Goal: Transaction & Acquisition: Purchase product/service

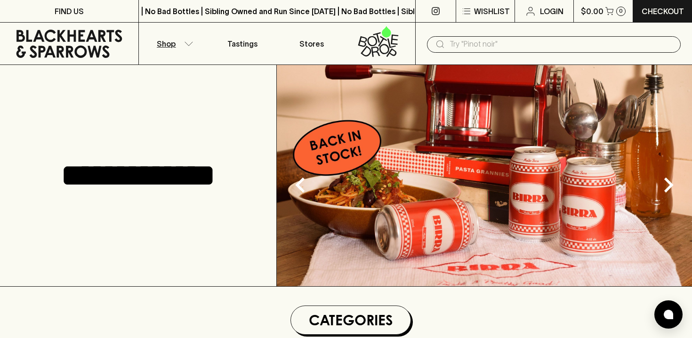
click at [187, 44] on icon "button" at bounding box center [189, 43] width 8 height 4
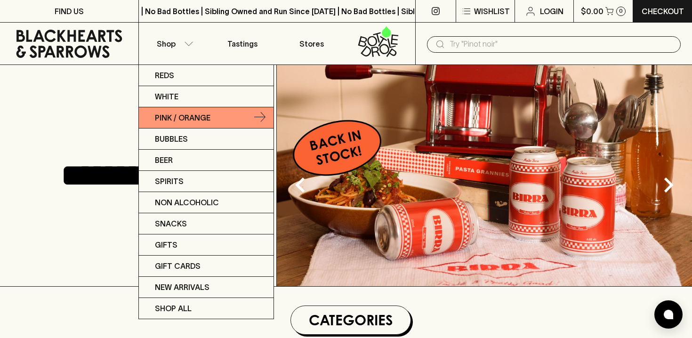
click at [197, 115] on p "Pink / Orange" at bounding box center [183, 117] width 56 height 11
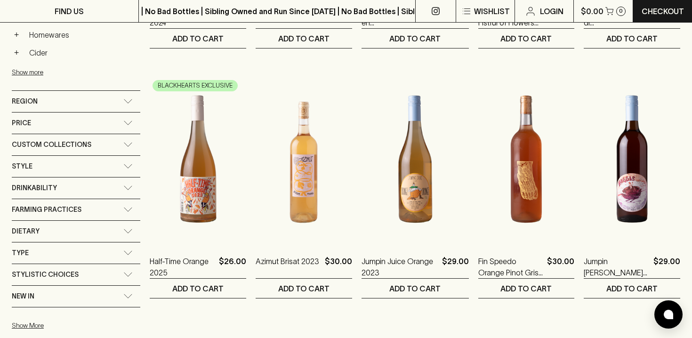
scroll to position [364, 0]
click at [123, 145] on icon at bounding box center [127, 144] width 9 height 5
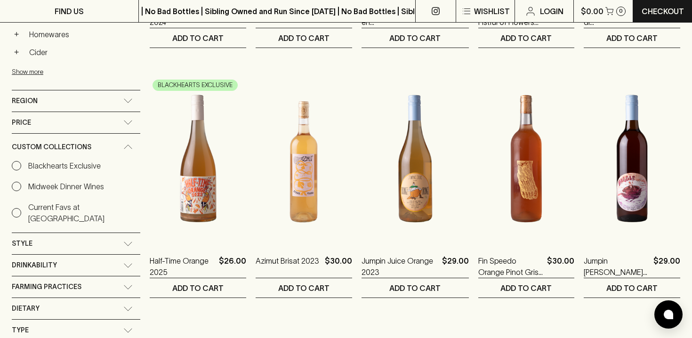
click at [123, 145] on icon at bounding box center [127, 147] width 9 height 5
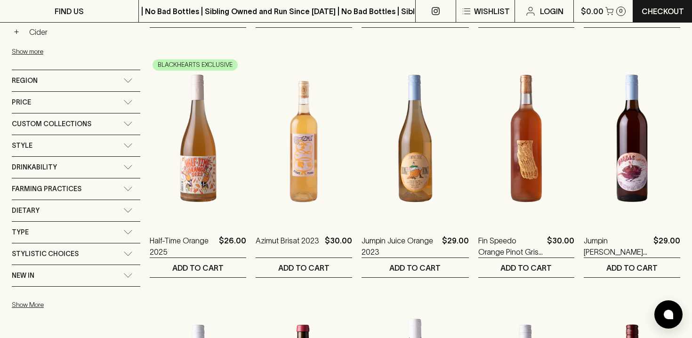
scroll to position [389, 0]
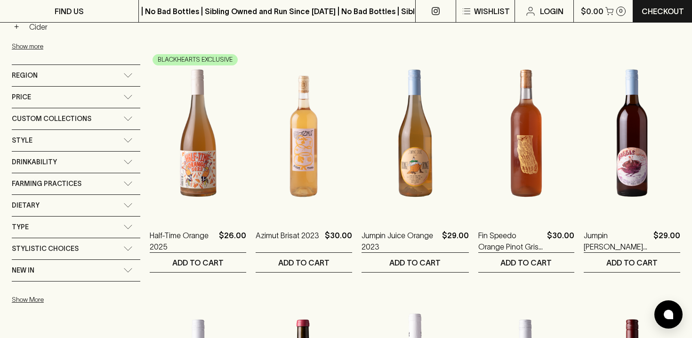
click at [115, 137] on div "Style" at bounding box center [76, 140] width 129 height 21
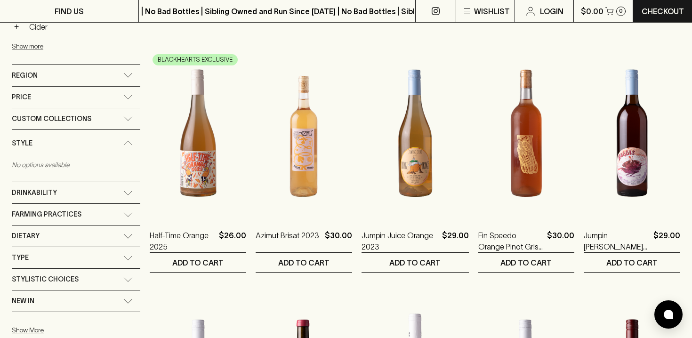
click at [115, 137] on div "Style" at bounding box center [76, 143] width 129 height 27
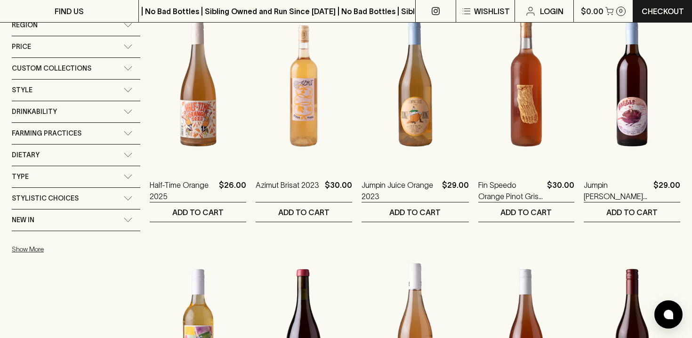
scroll to position [440, 0]
click at [44, 251] on button "Show More" at bounding box center [73, 248] width 123 height 19
click at [123, 217] on icon at bounding box center [127, 219] width 9 height 5
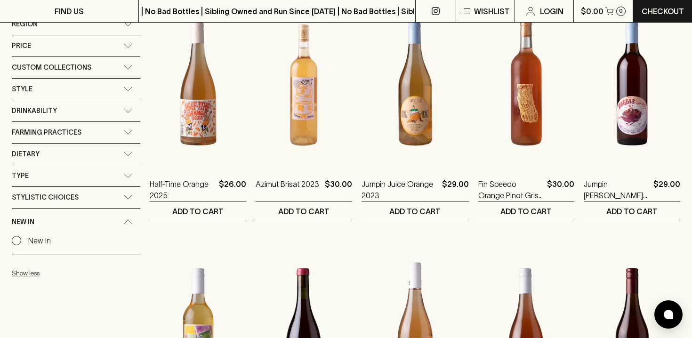
click at [114, 217] on div "New In" at bounding box center [76, 222] width 129 height 27
click at [123, 196] on icon at bounding box center [127, 197] width 9 height 5
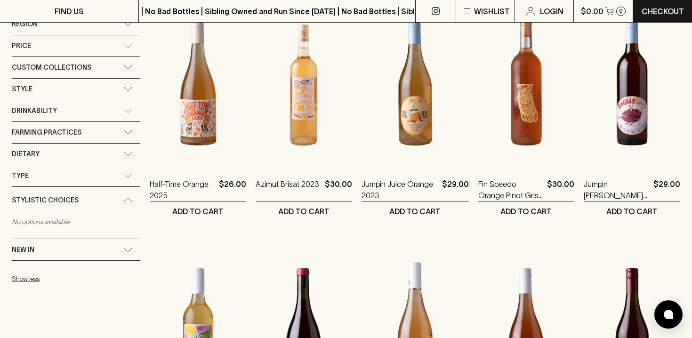
click at [114, 196] on div "Stylistic Choices" at bounding box center [76, 200] width 129 height 27
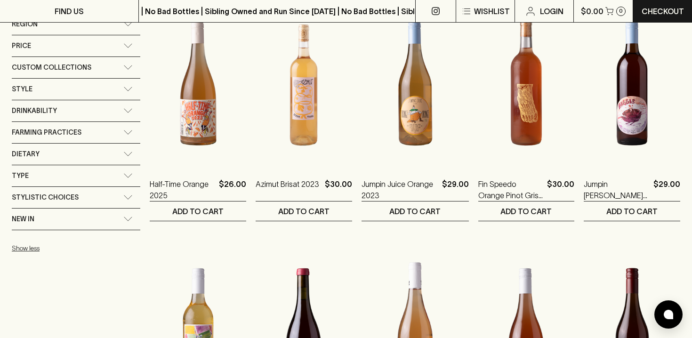
click at [114, 170] on div "Type" at bounding box center [76, 175] width 129 height 21
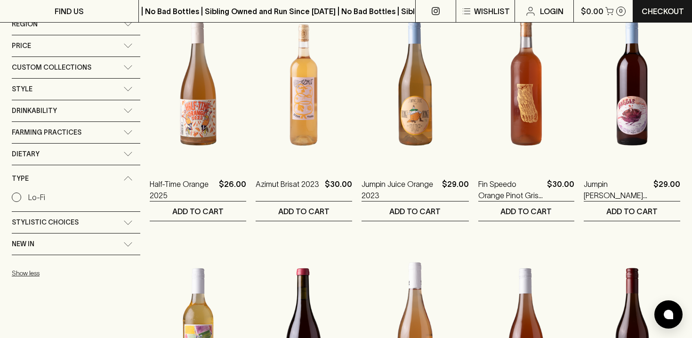
click at [114, 170] on div "Type" at bounding box center [76, 178] width 129 height 27
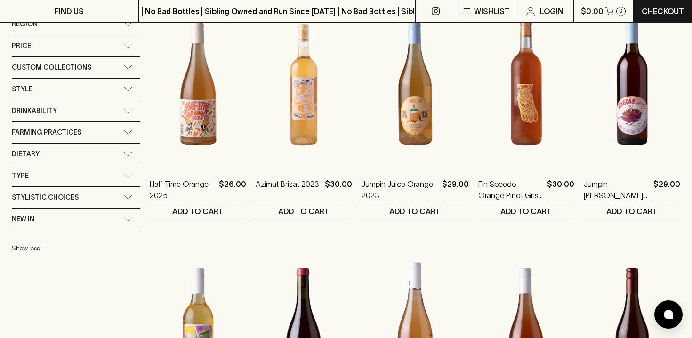
click at [113, 146] on div "Dietary" at bounding box center [76, 154] width 129 height 21
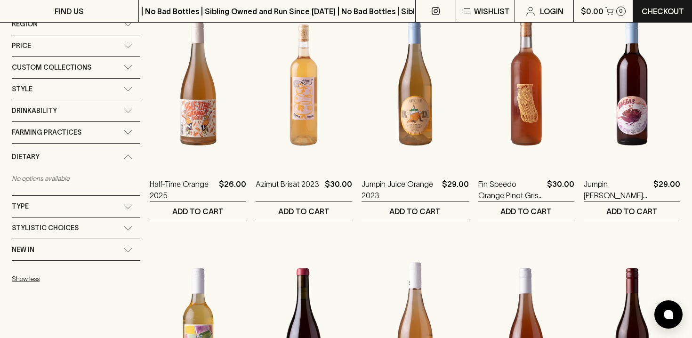
click at [113, 146] on div "Dietary" at bounding box center [76, 157] width 129 height 27
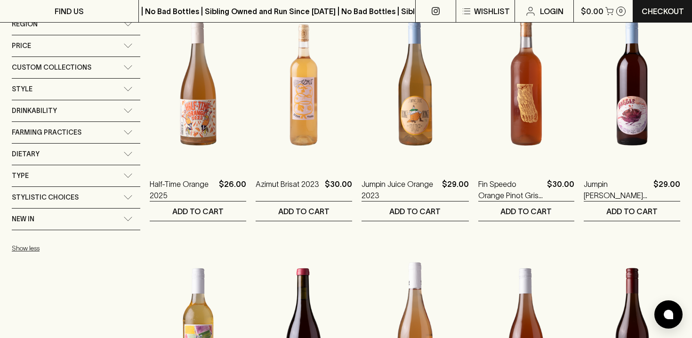
click at [123, 131] on icon at bounding box center [127, 132] width 9 height 5
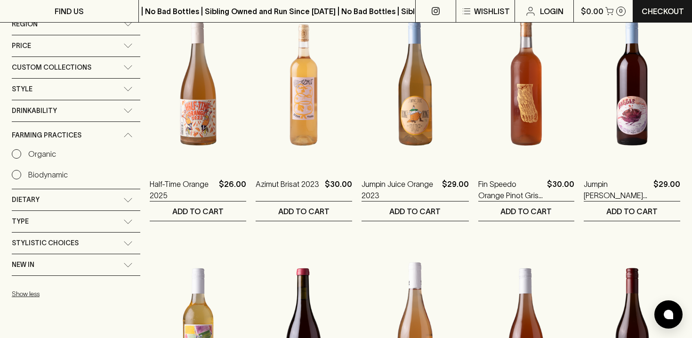
click at [31, 153] on p "Organic" at bounding box center [42, 153] width 28 height 11
click at [21, 153] on input "Organic" at bounding box center [16, 153] width 9 height 9
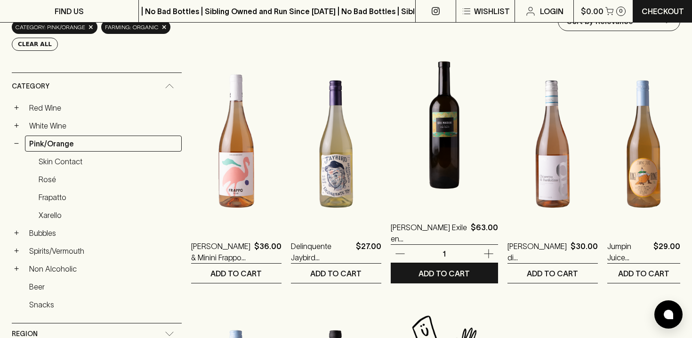
scroll to position [129, 0]
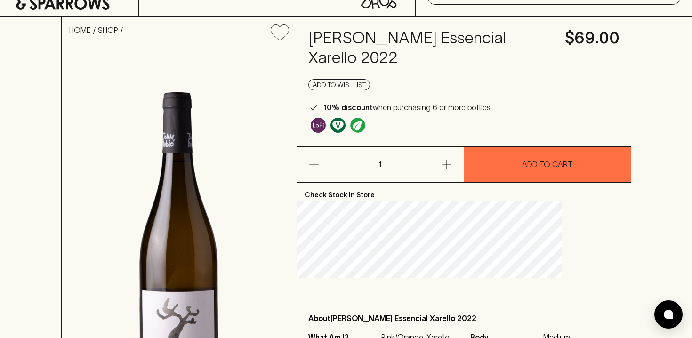
scroll to position [46, 0]
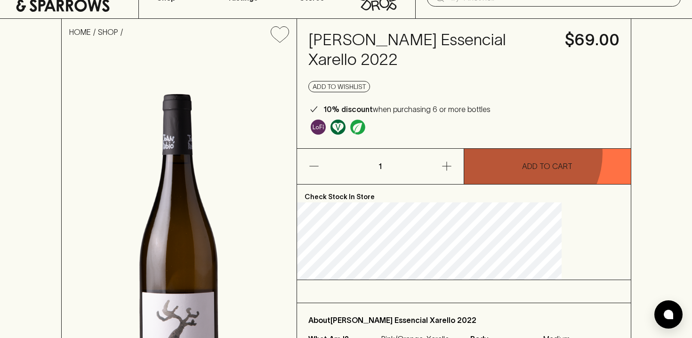
click at [521, 154] on button "ADD TO CART" at bounding box center [547, 166] width 167 height 35
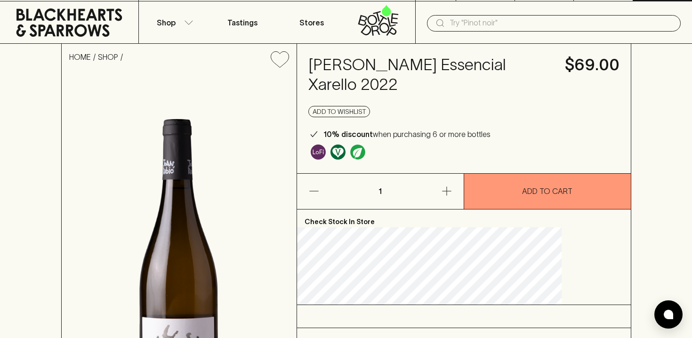
scroll to position [0, 0]
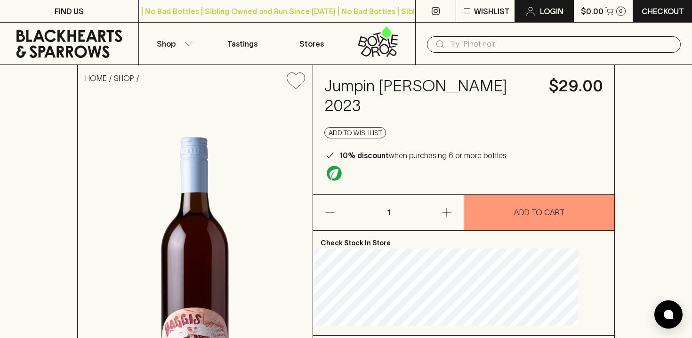
click at [529, 13] on icon at bounding box center [530, 11] width 11 height 11
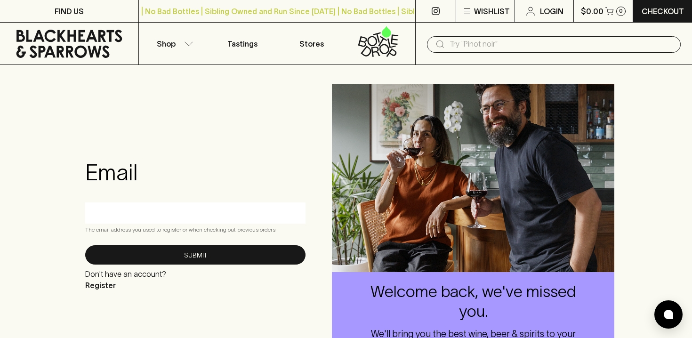
click at [205, 214] on input "text" at bounding box center [195, 212] width 206 height 15
type input "taylabroadhead@gmail.com"
click at [196, 267] on form "Email taylabroadhead@gmail.com The email address you used to register or when c…" at bounding box center [195, 225] width 220 height 132
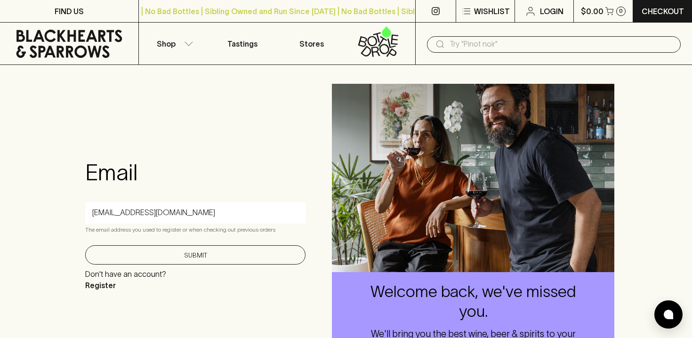
click at [196, 261] on button "Submit" at bounding box center [195, 254] width 220 height 19
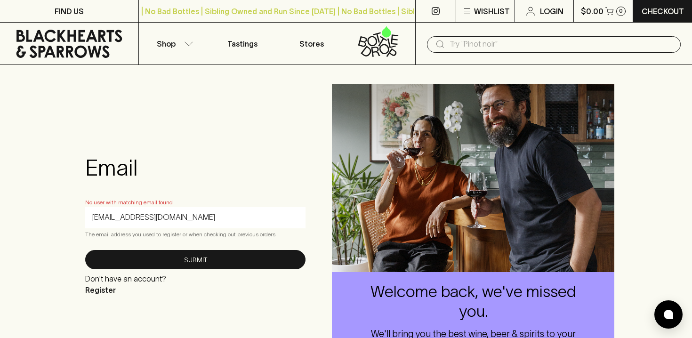
drag, startPoint x: 189, startPoint y: 217, endPoint x: 105, endPoint y: 214, distance: 84.8
click at [105, 214] on input "taylabroadhead@gmail.com" at bounding box center [195, 217] width 206 height 15
click at [183, 49] on button "Shop" at bounding box center [173, 44] width 69 height 42
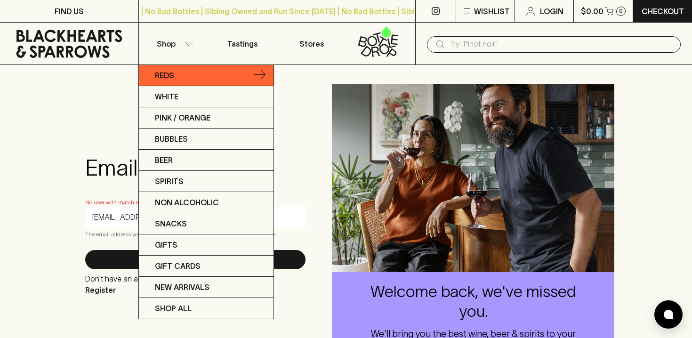
click at [180, 76] on link "Reds" at bounding box center [206, 75] width 135 height 21
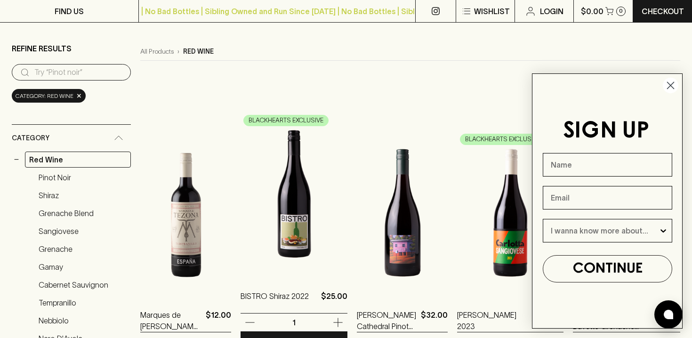
scroll to position [71, 0]
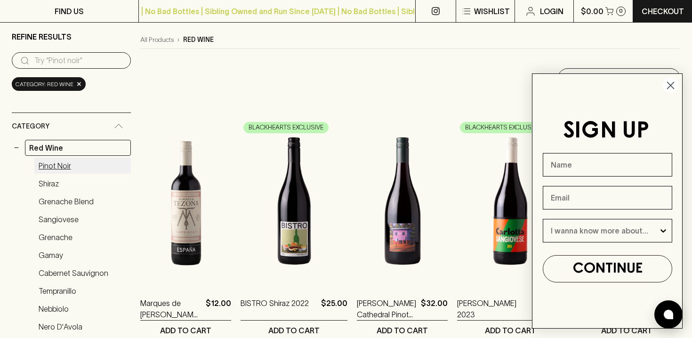
click at [73, 165] on link "Pinot Noir" at bounding box center [82, 166] width 97 height 16
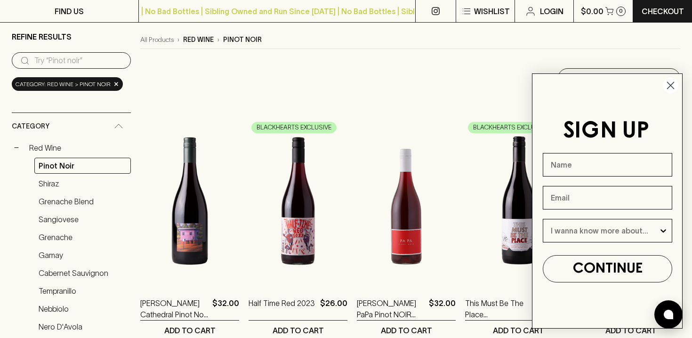
click at [671, 89] on circle "Close dialog" at bounding box center [671, 86] width 16 height 16
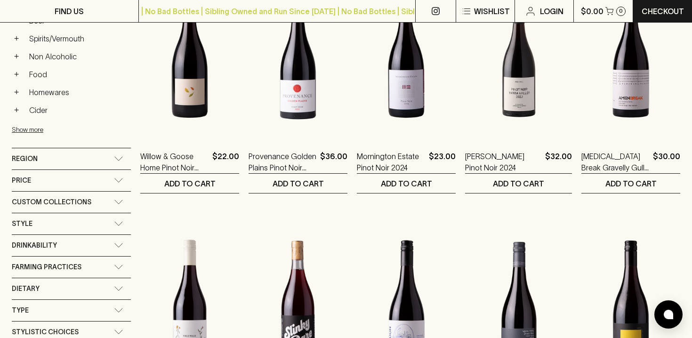
scroll to position [474, 0]
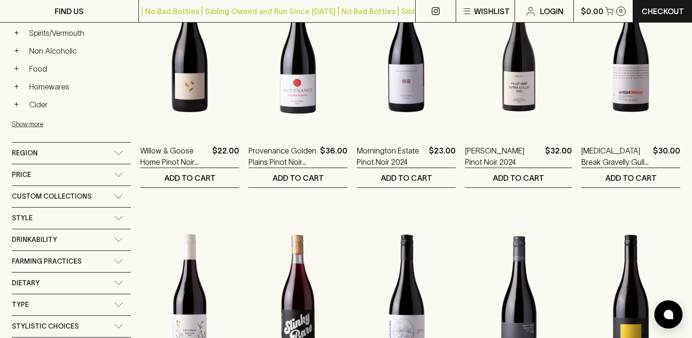
click at [119, 283] on icon at bounding box center [118, 283] width 9 height 5
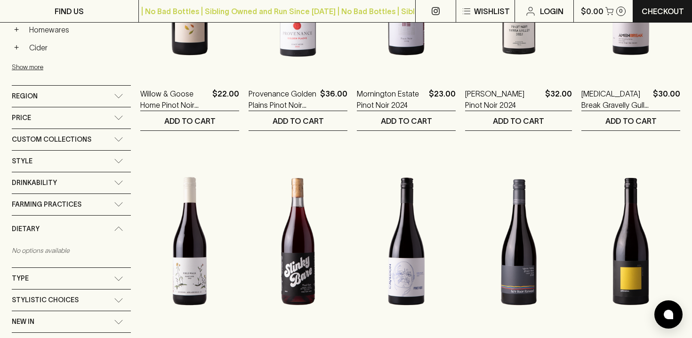
scroll to position [531, 0]
click at [120, 223] on div "Dietary" at bounding box center [71, 228] width 119 height 27
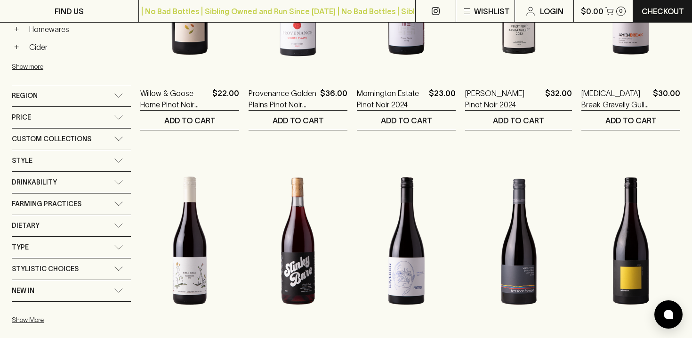
click at [107, 159] on div "Style" at bounding box center [63, 161] width 102 height 12
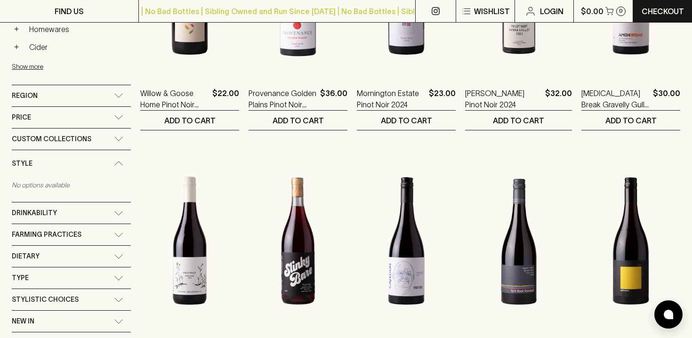
click at [107, 159] on div "Style" at bounding box center [63, 164] width 102 height 12
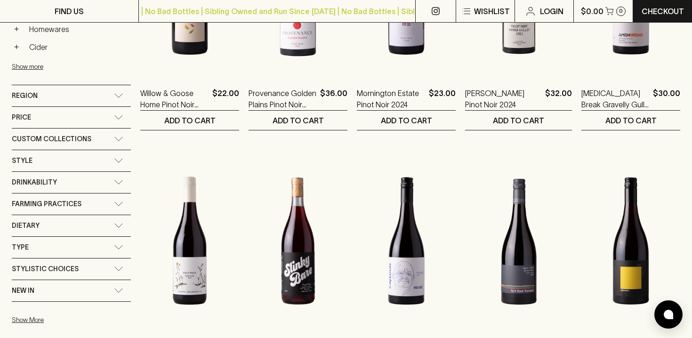
click at [118, 142] on div "Custom Collections" at bounding box center [71, 139] width 119 height 21
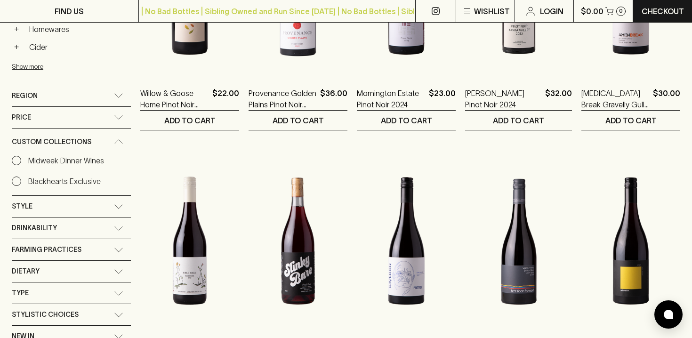
click at [118, 142] on icon at bounding box center [118, 141] width 9 height 5
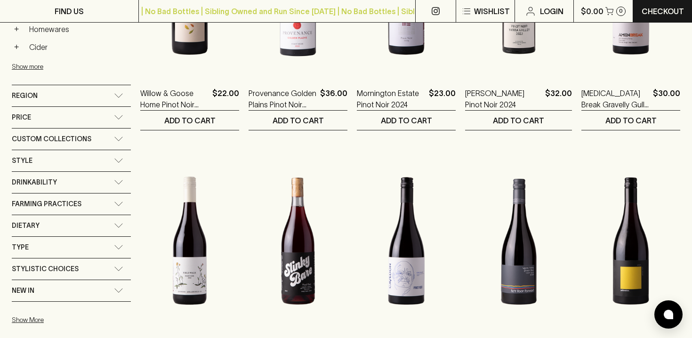
click at [118, 245] on icon at bounding box center [118, 247] width 9 height 5
click at [118, 245] on div "Type" at bounding box center [71, 250] width 119 height 27
click at [118, 226] on icon at bounding box center [119, 226] width 8 height 4
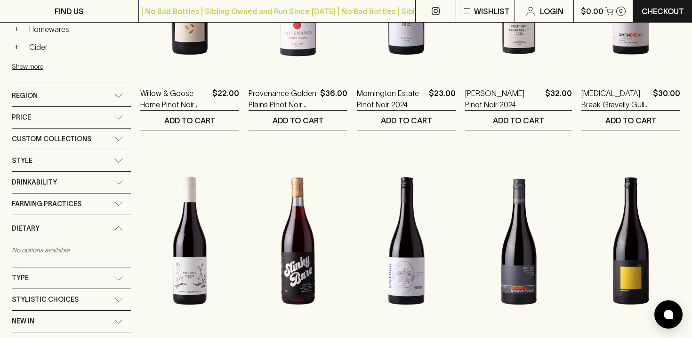
click at [118, 226] on icon at bounding box center [118, 228] width 9 height 5
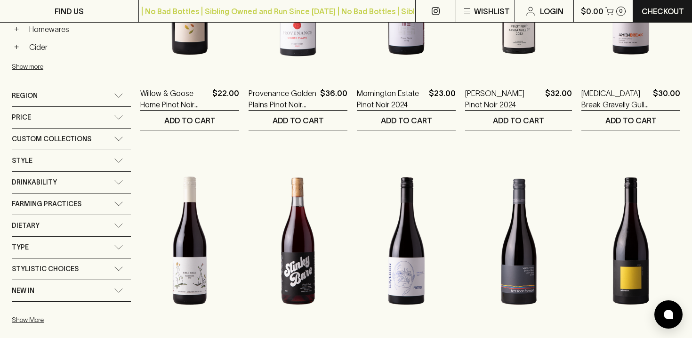
click at [118, 202] on icon at bounding box center [118, 204] width 9 height 5
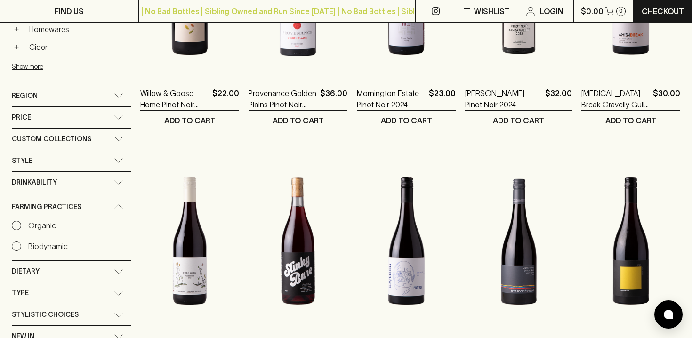
click at [49, 224] on p "Organic" at bounding box center [42, 225] width 28 height 11
click at [21, 224] on input "Organic" at bounding box center [16, 225] width 9 height 9
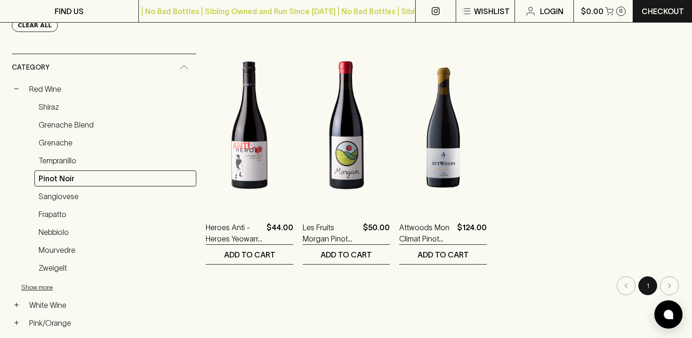
scroll to position [143, 0]
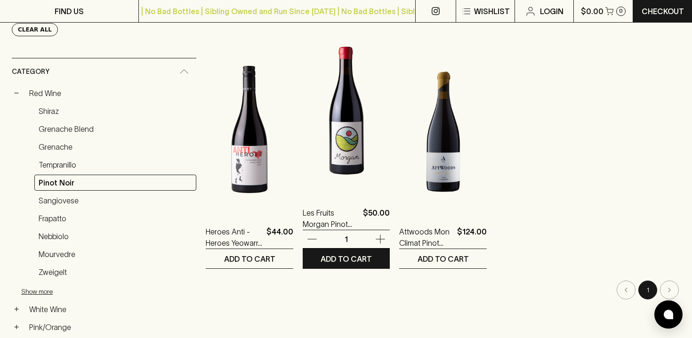
click at [330, 153] on img at bounding box center [347, 110] width 88 height 165
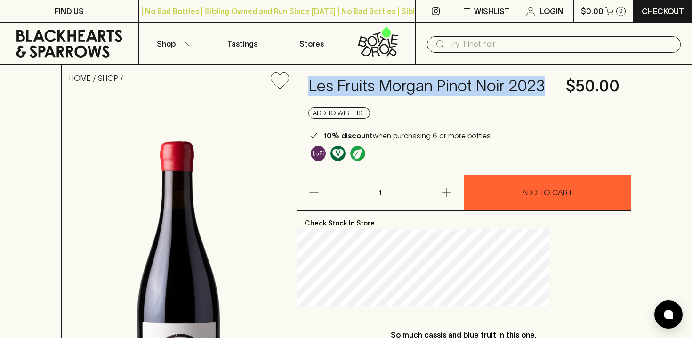
drag, startPoint x: 420, startPoint y: 101, endPoint x: 352, endPoint y: 87, distance: 69.4
click at [352, 87] on h4 "Les Fruits Morgan Pinot Noir 2023" at bounding box center [431, 86] width 246 height 20
copy h4 "Les Fruits Morgan Pinot Noir 2023"
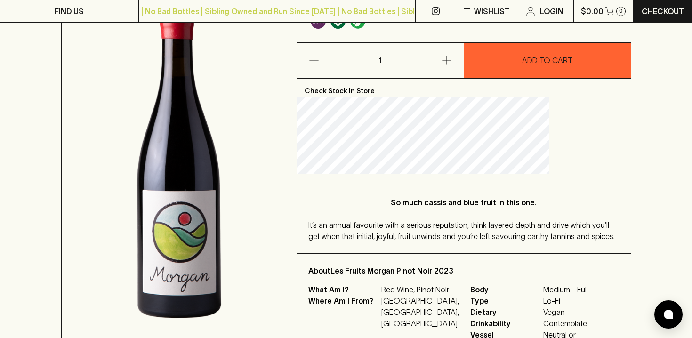
scroll to position [114, 0]
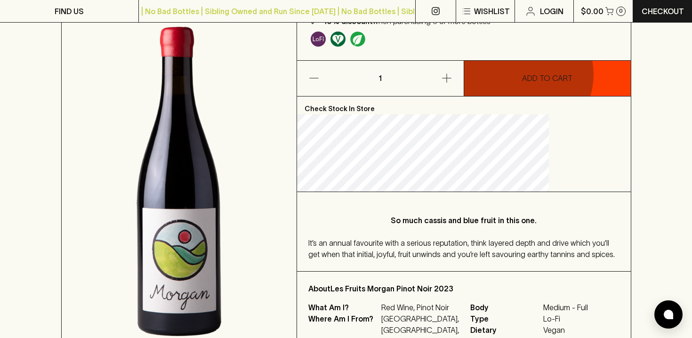
click at [522, 84] on p "ADD TO CART" at bounding box center [547, 78] width 50 height 11
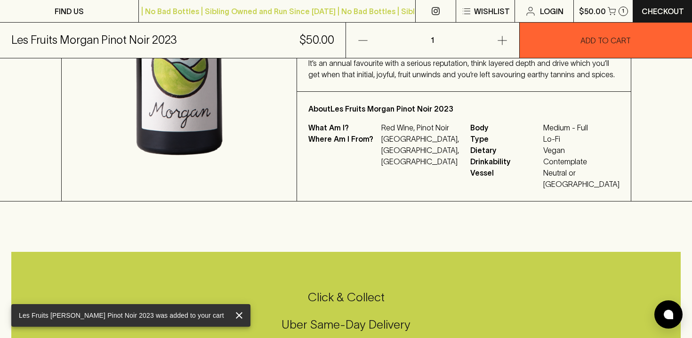
scroll to position [0, 0]
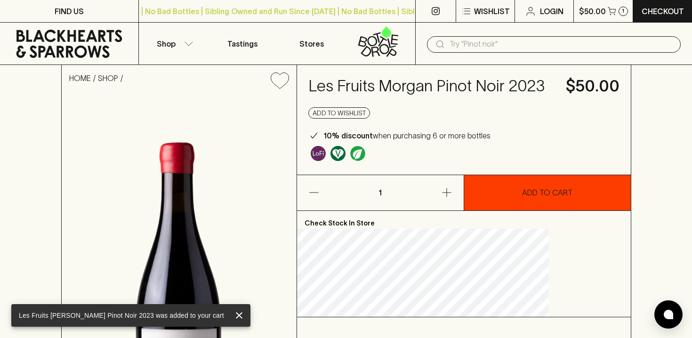
click at [472, 122] on div "Les Fruits Morgan Pinot Noir 2023 $50.00 Add to wishlist 10% discount when purc…" at bounding box center [464, 120] width 334 height 110
click at [178, 39] on button "Shop" at bounding box center [173, 44] width 69 height 42
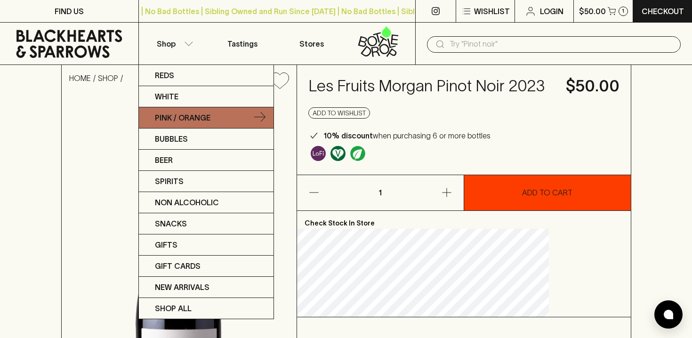
click at [194, 111] on link "Pink / Orange" at bounding box center [206, 117] width 135 height 21
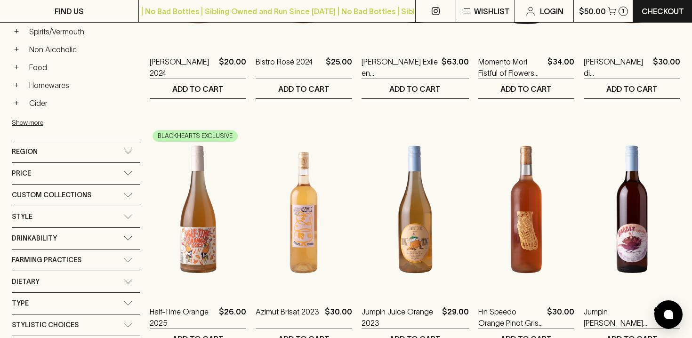
scroll to position [318, 0]
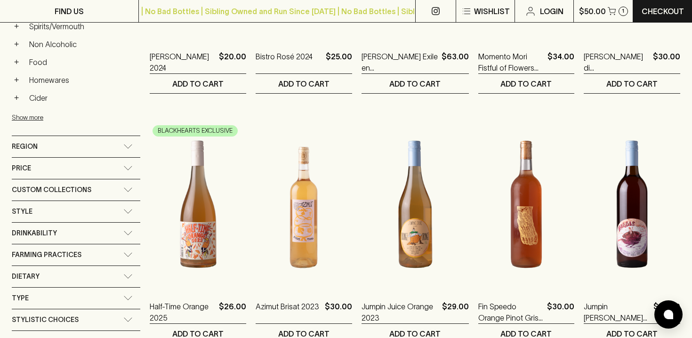
click at [117, 237] on div "Drinkability" at bounding box center [76, 233] width 129 height 21
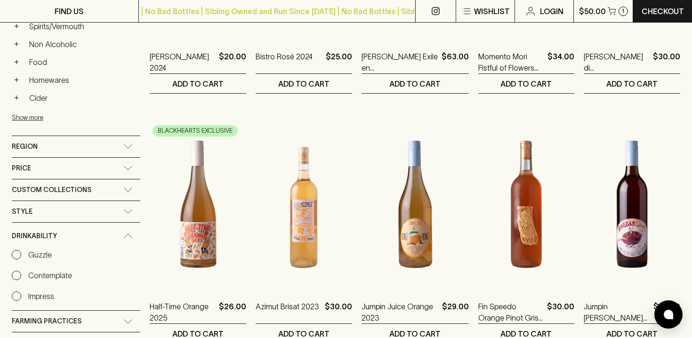
click at [123, 237] on icon at bounding box center [127, 236] width 9 height 5
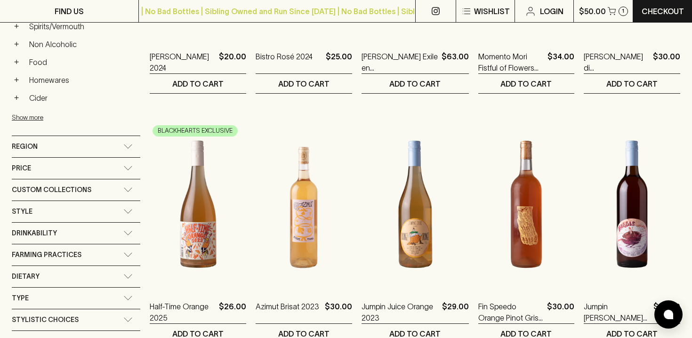
click at [123, 213] on icon at bounding box center [127, 211] width 9 height 5
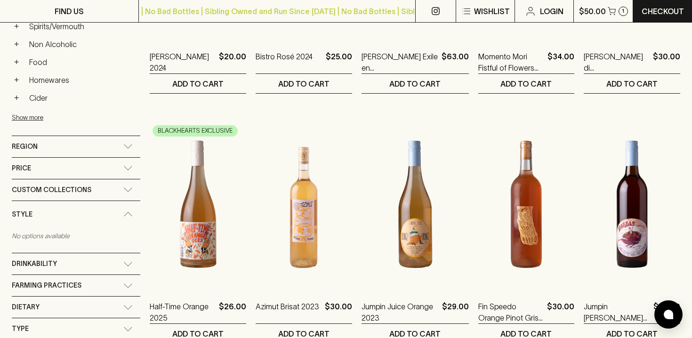
click at [123, 213] on icon at bounding box center [127, 214] width 9 height 5
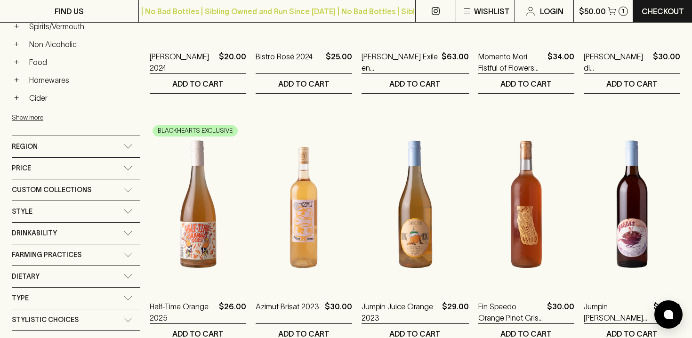
click at [107, 256] on div "Farming Practices" at bounding box center [68, 255] width 112 height 12
click at [39, 276] on p "Organic" at bounding box center [42, 276] width 28 height 11
click at [21, 276] on input "Organic" at bounding box center [16, 276] width 9 height 9
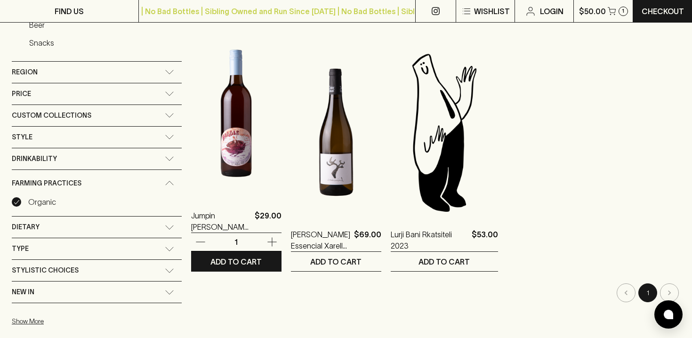
scroll to position [391, 0]
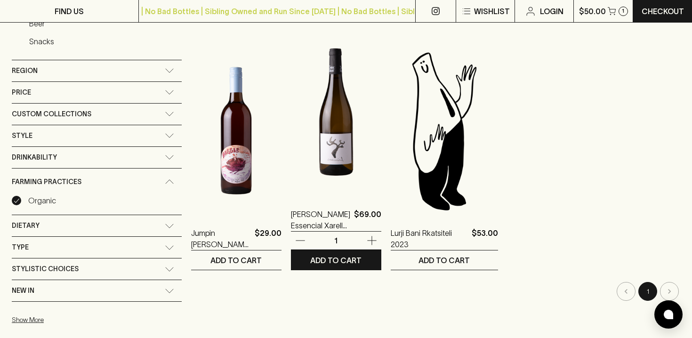
click at [347, 137] on img at bounding box center [336, 112] width 90 height 165
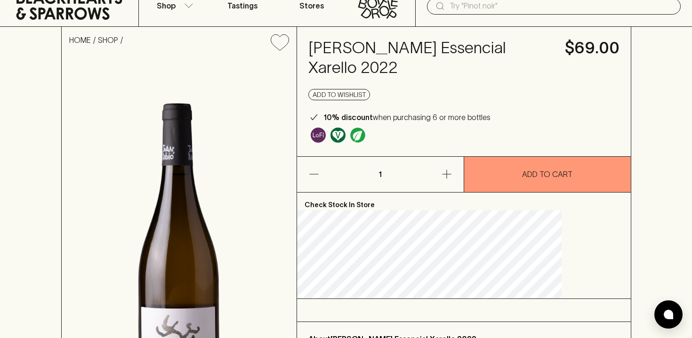
scroll to position [32, 0]
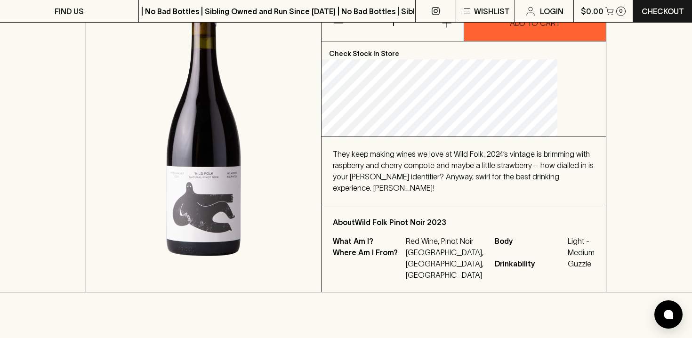
scroll to position [148, 0]
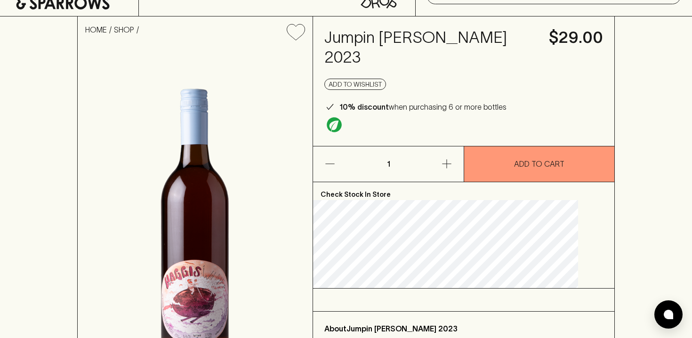
scroll to position [45, 0]
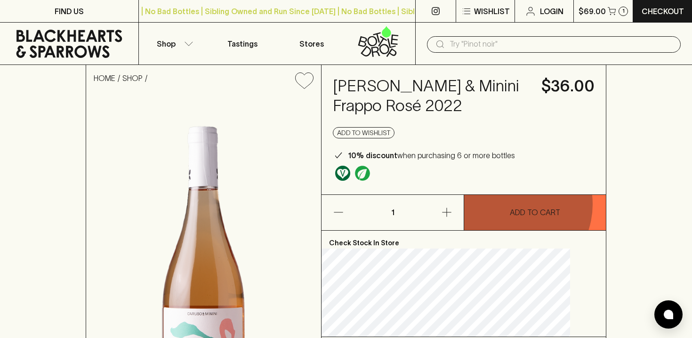
click at [509, 204] on button "ADD TO CART" at bounding box center [535, 212] width 142 height 35
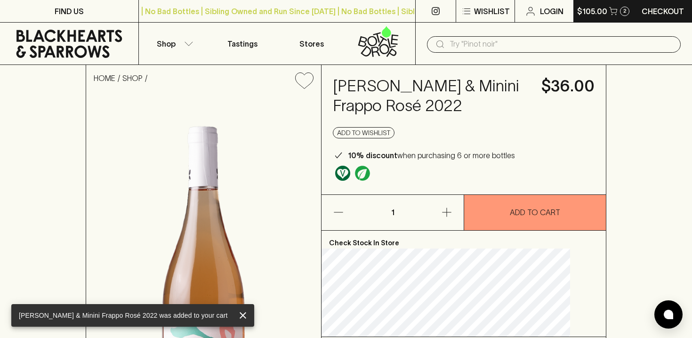
click at [609, 9] on icon "button" at bounding box center [613, 11] width 8 height 8
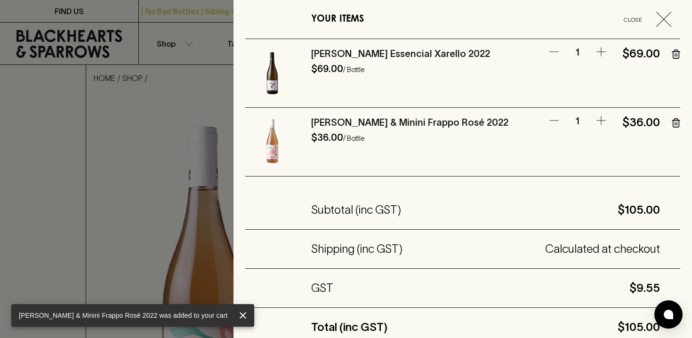
click at [172, 100] on div at bounding box center [346, 169] width 692 height 338
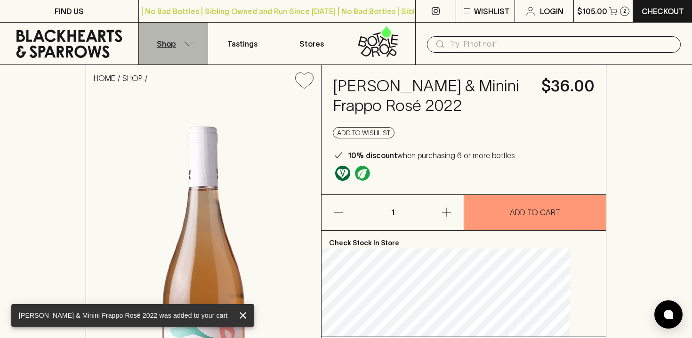
click at [181, 47] on button "Shop" at bounding box center [173, 44] width 69 height 42
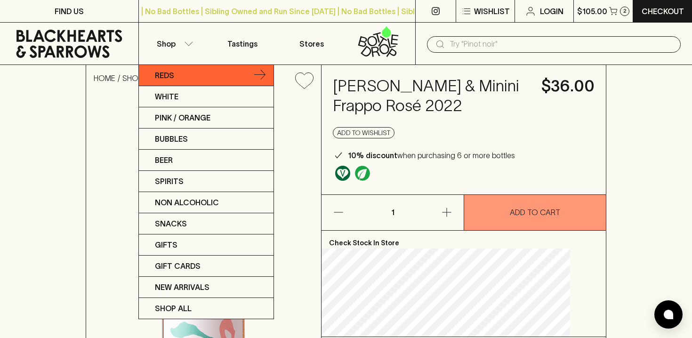
click at [197, 77] on link "Reds" at bounding box center [206, 75] width 135 height 21
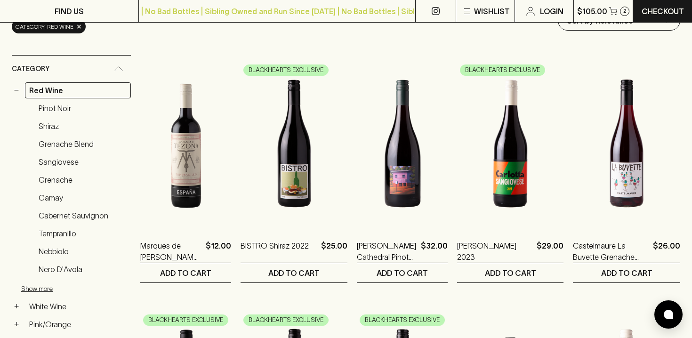
scroll to position [154, 0]
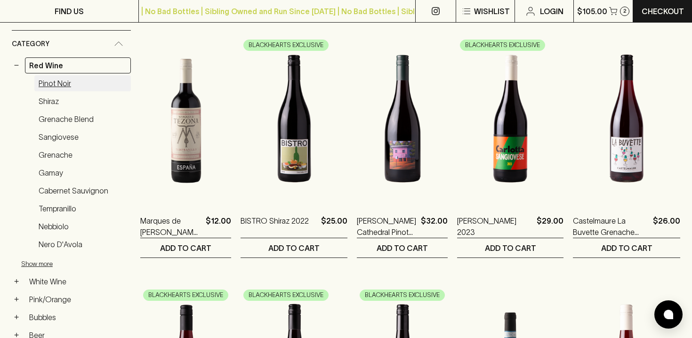
click at [66, 81] on link "Pinot Noir" at bounding box center [82, 83] width 97 height 16
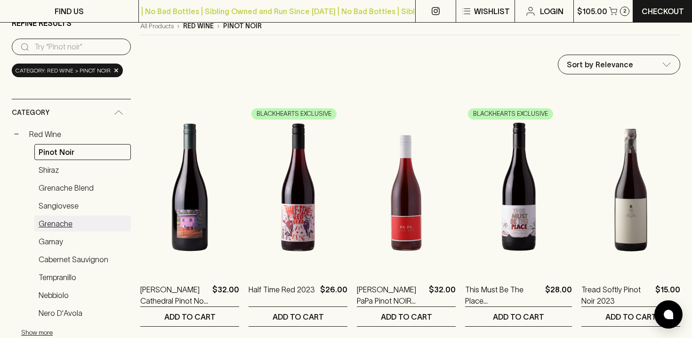
scroll to position [86, 0]
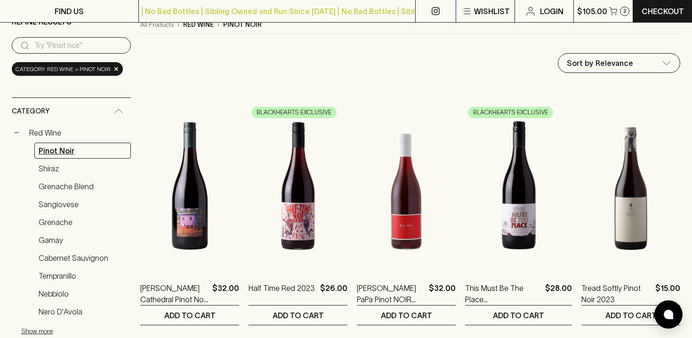
click at [79, 148] on link "Pinot Noir" at bounding box center [82, 151] width 97 height 16
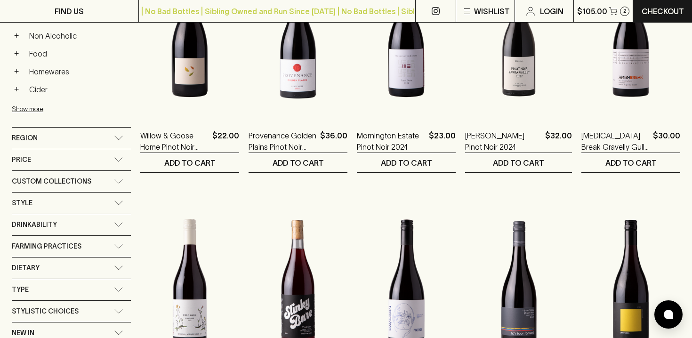
scroll to position [492, 0]
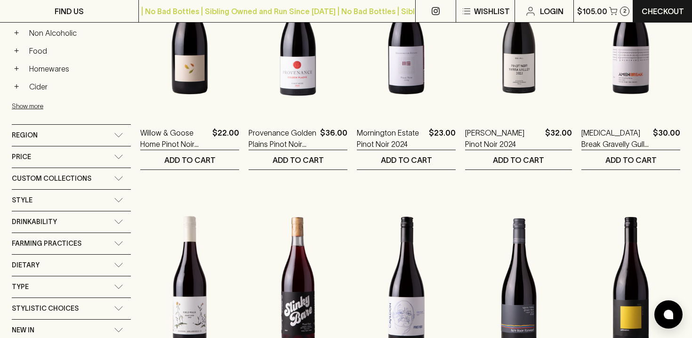
click at [121, 200] on icon at bounding box center [118, 200] width 9 height 5
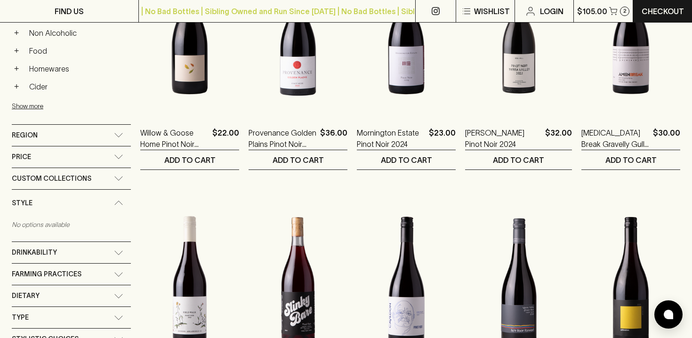
click at [121, 200] on div "Style" at bounding box center [71, 203] width 119 height 27
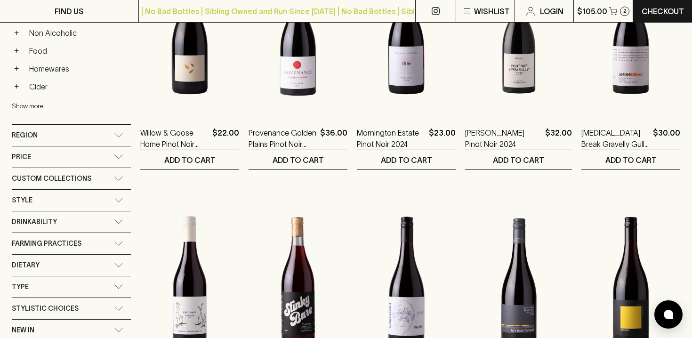
click at [117, 244] on icon at bounding box center [118, 243] width 9 height 5
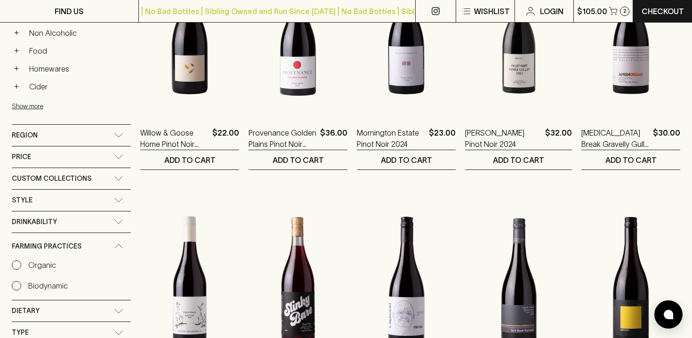
click at [35, 268] on p "Organic" at bounding box center [42, 264] width 28 height 11
click at [21, 268] on input "Organic" at bounding box center [16, 264] width 9 height 9
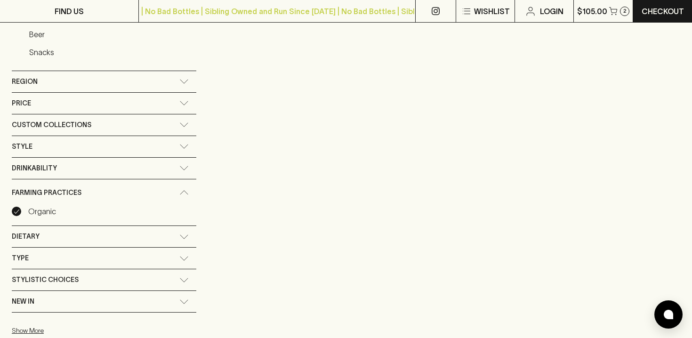
click at [48, 208] on p "Organic" at bounding box center [42, 211] width 28 height 11
click at [21, 208] on input "Organic" at bounding box center [16, 211] width 9 height 9
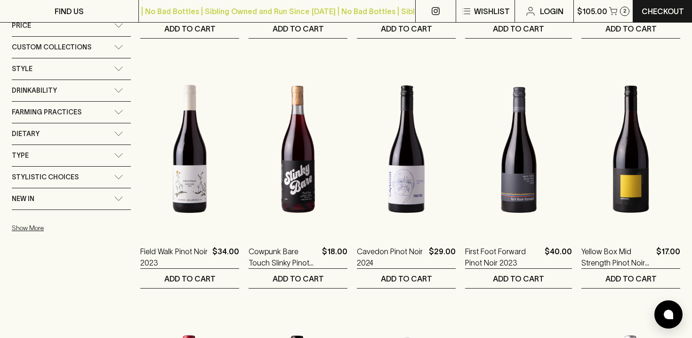
scroll to position [635, 0]
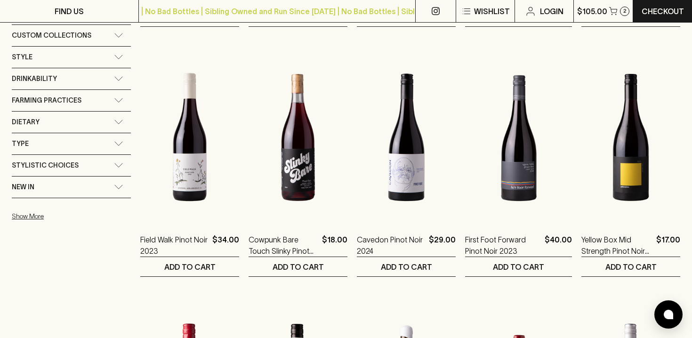
click at [121, 93] on div "Farming Practices" at bounding box center [71, 100] width 119 height 21
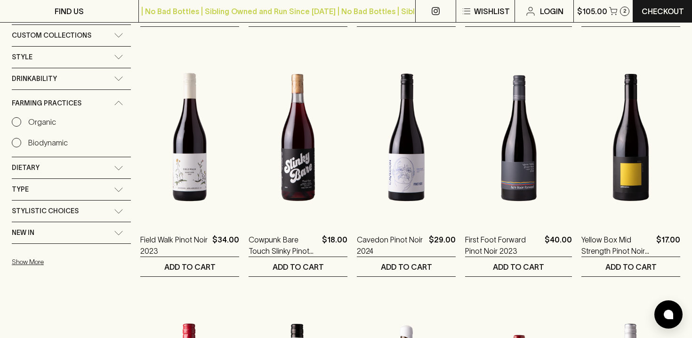
click at [58, 140] on p "Biodynamic" at bounding box center [48, 142] width 40 height 11
click at [21, 140] on input "Biodynamic" at bounding box center [16, 142] width 9 height 9
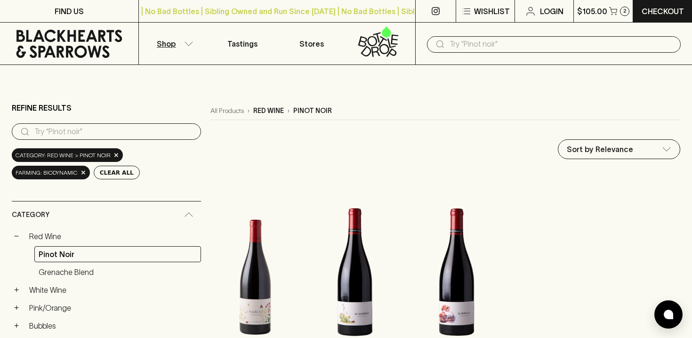
click at [188, 37] on button "Shop" at bounding box center [173, 44] width 69 height 42
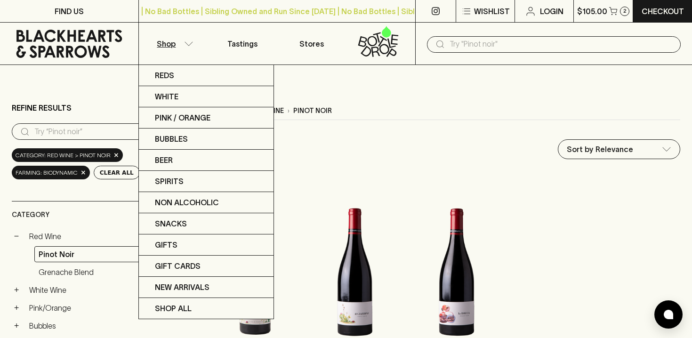
click at [107, 185] on div at bounding box center [346, 169] width 692 height 338
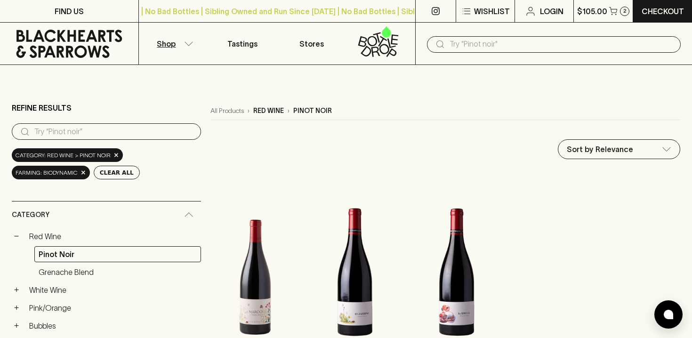
click at [111, 156] on div "Category: red wine > pinot noir ×" at bounding box center [67, 155] width 111 height 14
click at [115, 156] on span "×" at bounding box center [116, 155] width 6 height 10
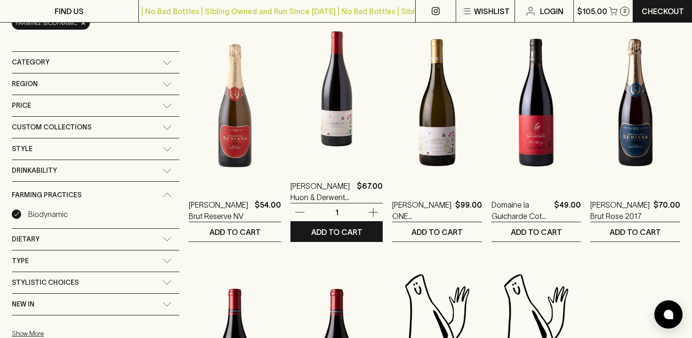
scroll to position [134, 0]
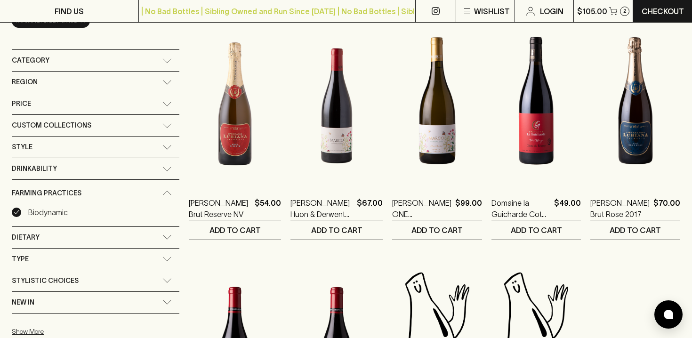
click at [61, 215] on p "Biodynamic" at bounding box center [48, 212] width 40 height 11
click at [21, 215] on input "Biodynamic" at bounding box center [16, 212] width 9 height 9
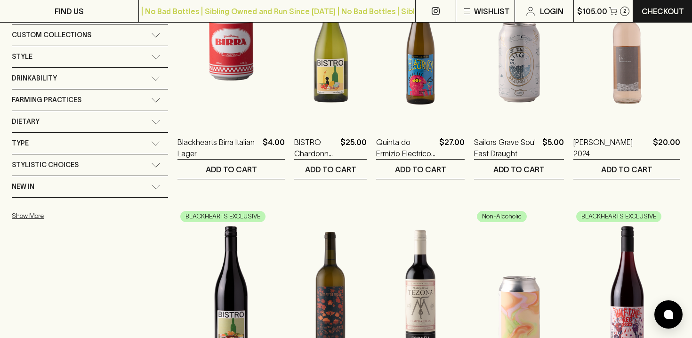
scroll to position [198, 0]
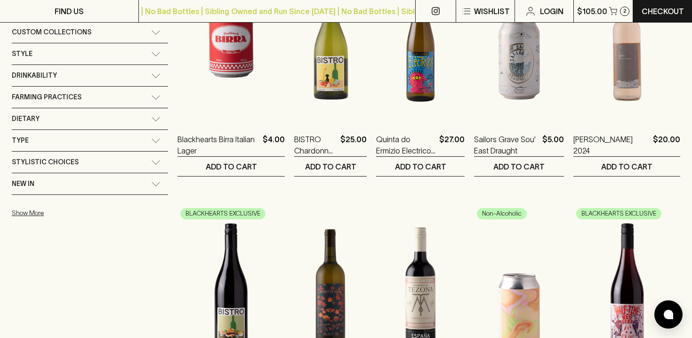
click at [117, 94] on div "Farming Practices" at bounding box center [90, 97] width 156 height 21
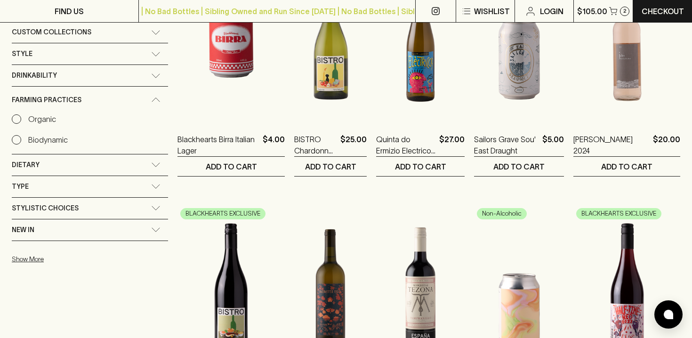
click at [55, 115] on div "Organic" at bounding box center [90, 118] width 156 height 11
click at [41, 117] on p "Organic" at bounding box center [42, 118] width 28 height 11
click at [21, 117] on input "Organic" at bounding box center [16, 118] width 9 height 9
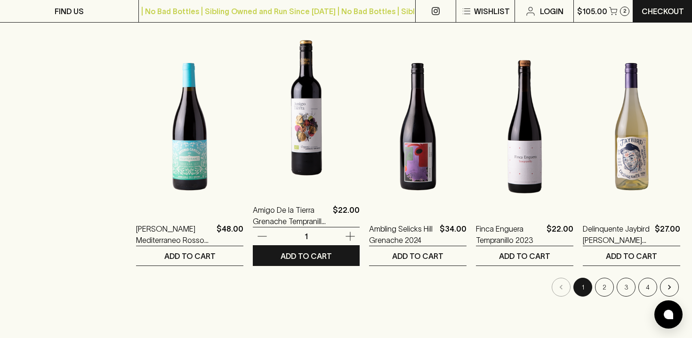
scroll to position [855, 0]
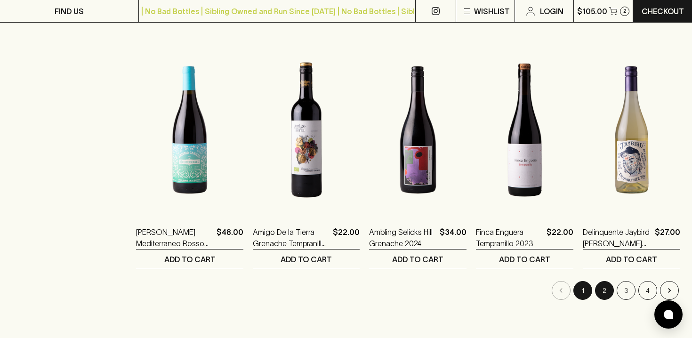
click at [600, 287] on button "2" at bounding box center [604, 290] width 19 height 19
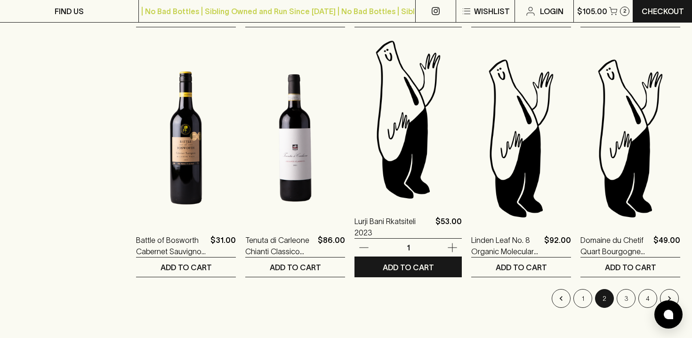
scroll to position [852, 0]
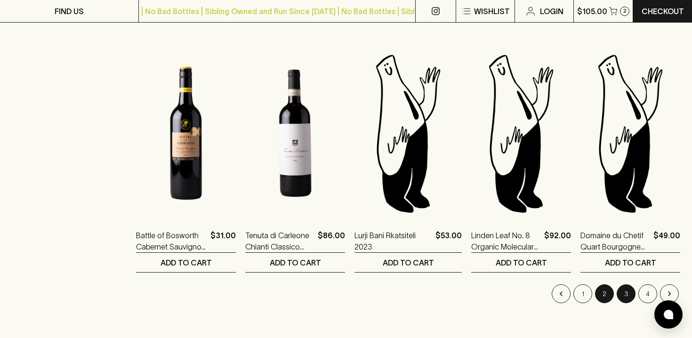
click at [634, 298] on button "3" at bounding box center [626, 293] width 19 height 19
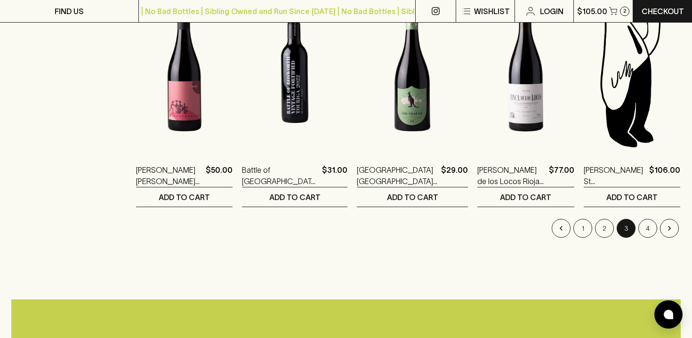
scroll to position [925, 0]
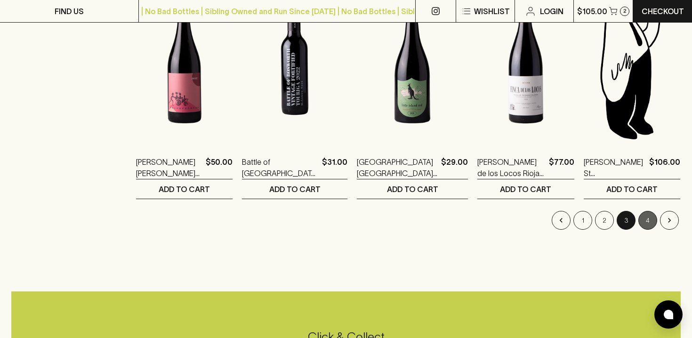
click at [643, 220] on button "4" at bounding box center [648, 220] width 19 height 19
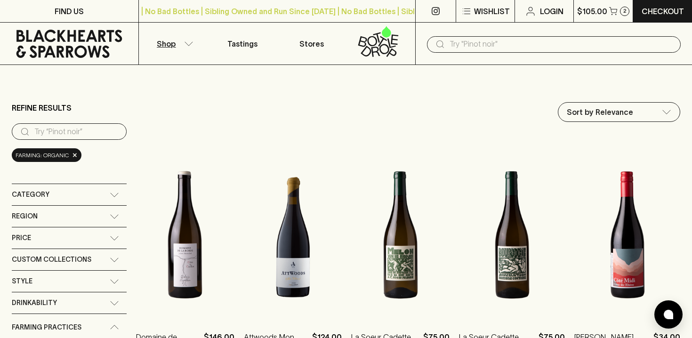
click at [191, 43] on icon "button" at bounding box center [188, 43] width 9 height 5
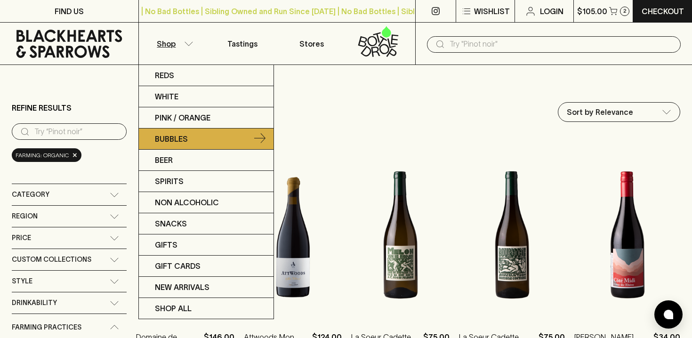
click at [191, 142] on link "Bubbles" at bounding box center [206, 139] width 135 height 21
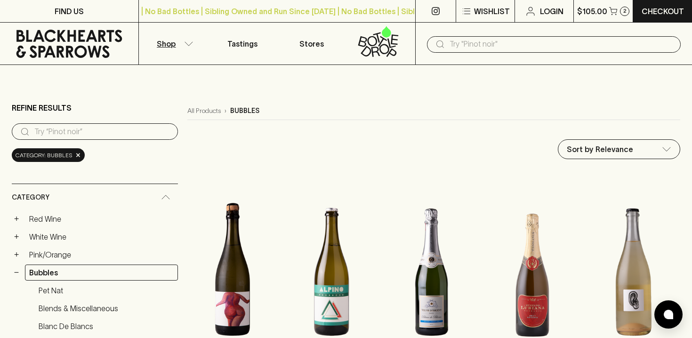
click at [188, 42] on icon "button" at bounding box center [188, 43] width 9 height 5
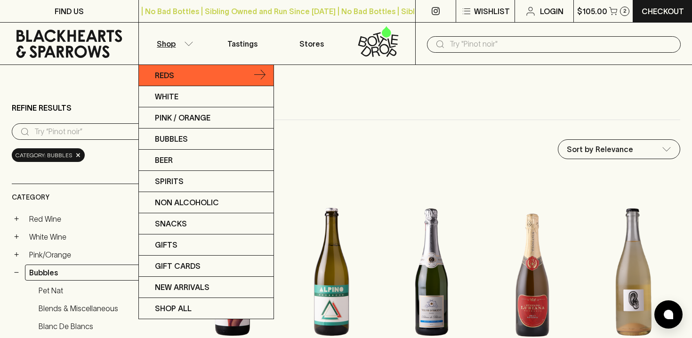
click at [191, 73] on link "Reds" at bounding box center [206, 75] width 135 height 21
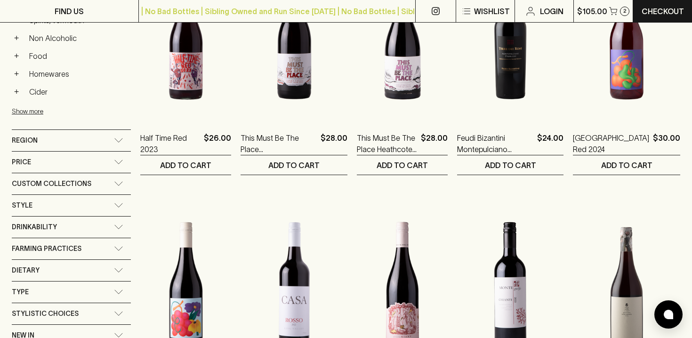
scroll to position [489, 0]
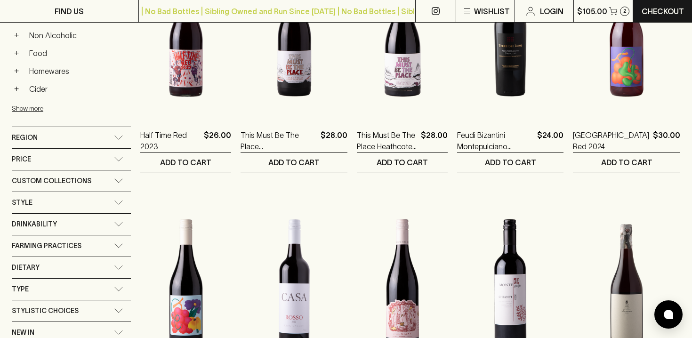
click at [114, 218] on div "Drinkability" at bounding box center [71, 224] width 119 height 21
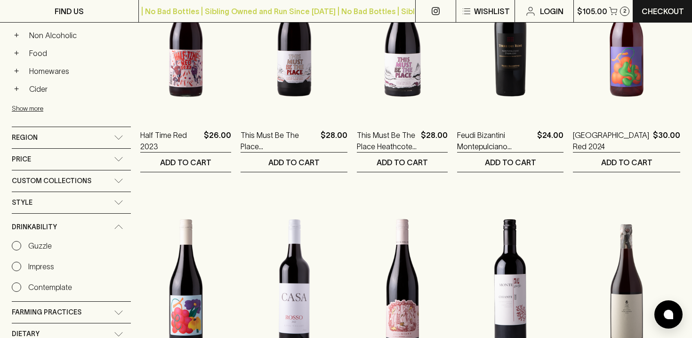
click at [114, 226] on icon at bounding box center [118, 227] width 9 height 5
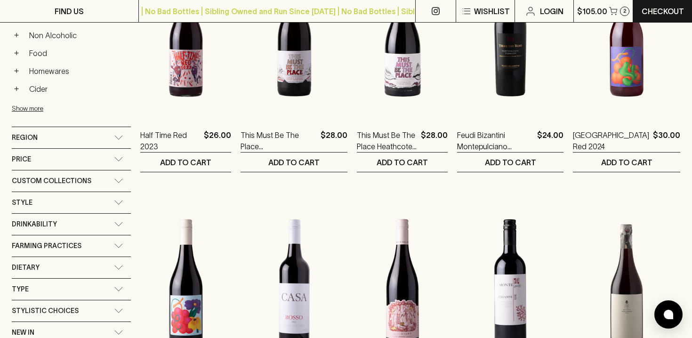
click at [111, 247] on div "Farming Practices" at bounding box center [63, 246] width 102 height 12
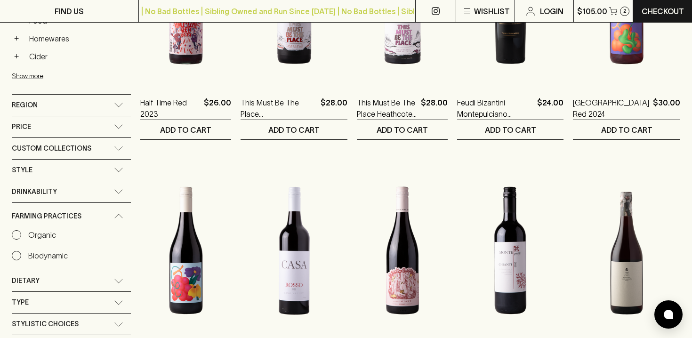
scroll to position [526, 0]
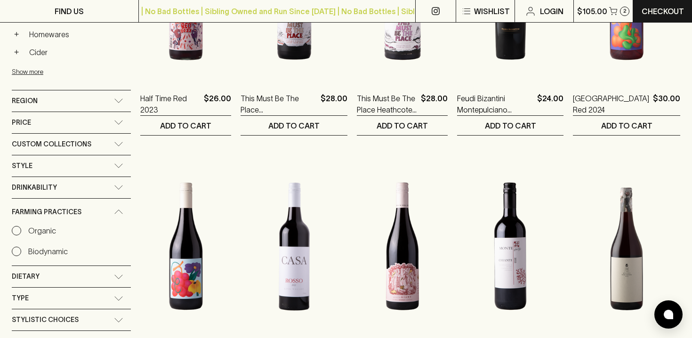
click at [30, 232] on p "Organic" at bounding box center [42, 230] width 28 height 11
click at [21, 232] on input "Organic" at bounding box center [16, 230] width 9 height 9
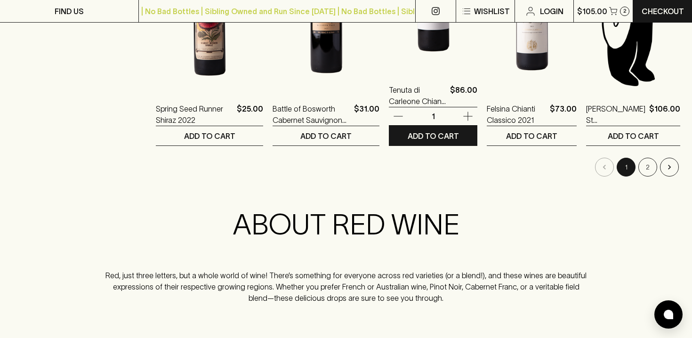
scroll to position [1019, 0]
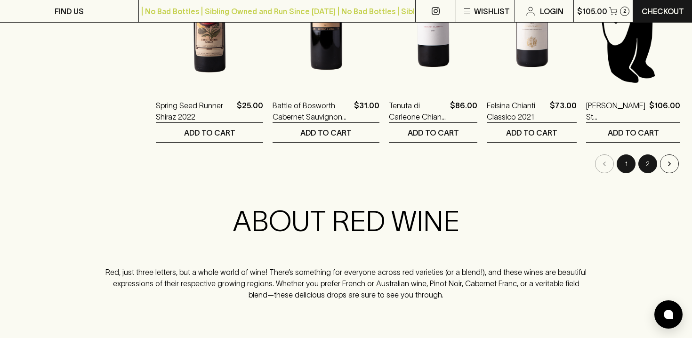
click at [645, 162] on button "2" at bounding box center [648, 163] width 19 height 19
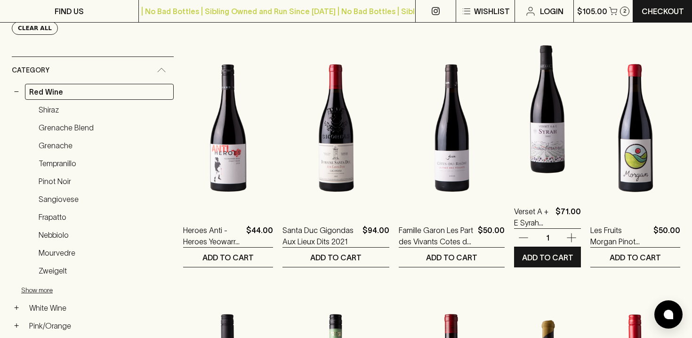
scroll to position [146, 0]
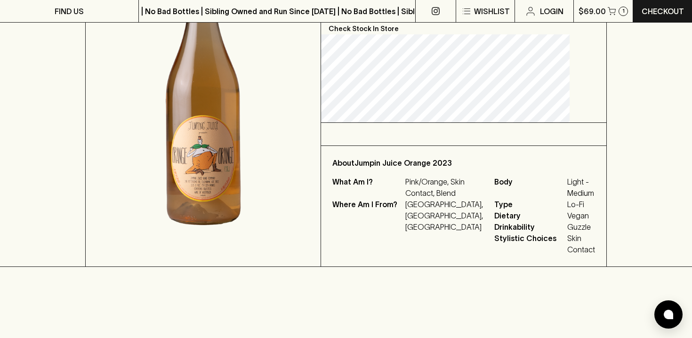
scroll to position [194, 0]
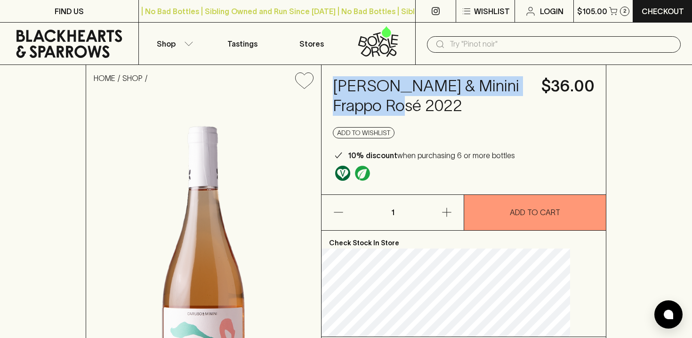
drag, startPoint x: 481, startPoint y: 107, endPoint x: 356, endPoint y: 91, distance: 126.3
click at [355, 91] on h4 "[PERSON_NAME] & Minini Frappo Rosé 2022" at bounding box center [431, 96] width 197 height 40
copy h4 "[PERSON_NAME] & Minini Frappo Rosé 2022"
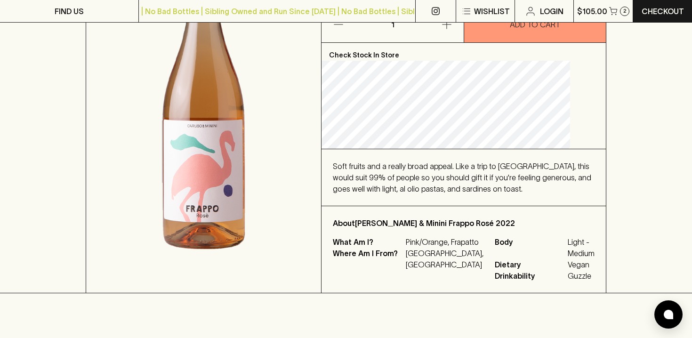
scroll to position [193, 0]
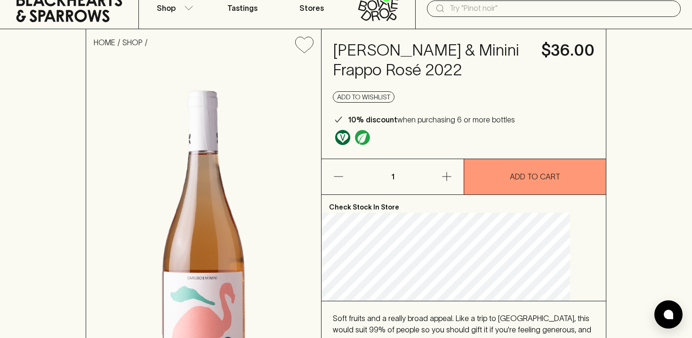
click at [573, 77] on div "[PERSON_NAME] & Minini Frappo Rosé 2022 $36.00 Add to wishlist 10% discount whe…" at bounding box center [464, 93] width 284 height 129
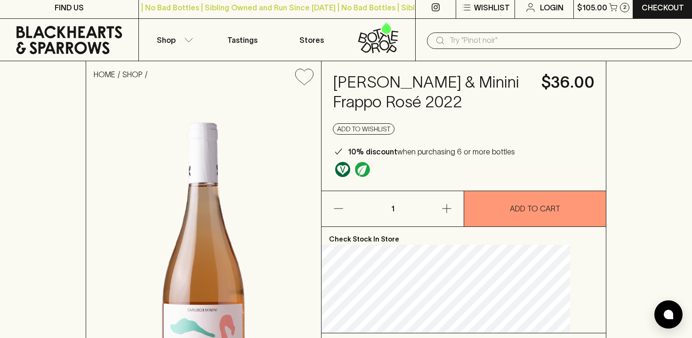
scroll to position [0, 0]
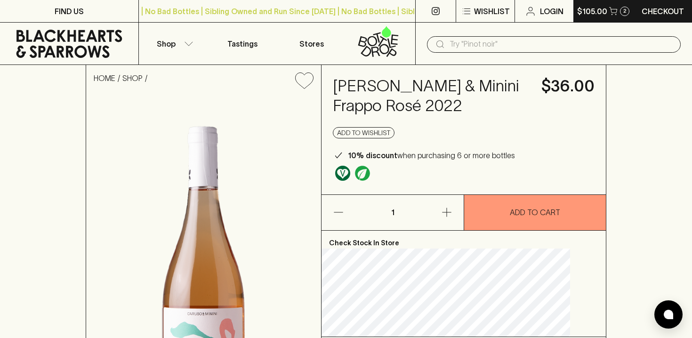
click at [586, 15] on p "$105.00" at bounding box center [592, 11] width 30 height 11
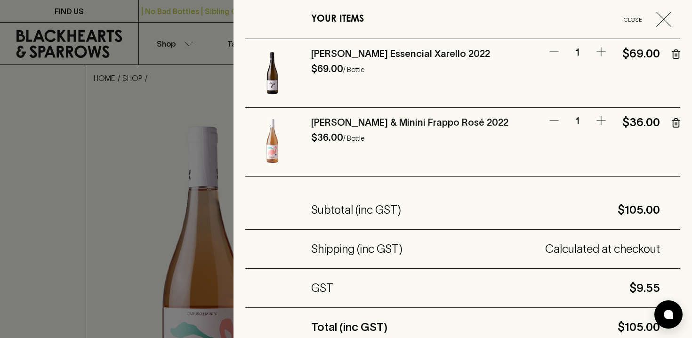
click at [234, 52] on div "YOUR ITEMS Close [PERSON_NAME] Essencial Xarello 2022 $69.00 / Bottle 1 $69.00 …" at bounding box center [463, 169] width 459 height 338
click at [211, 82] on div at bounding box center [346, 169] width 692 height 338
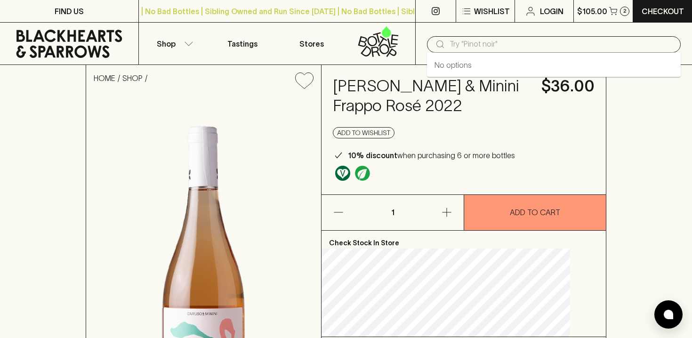
click at [481, 39] on input "text" at bounding box center [562, 44] width 224 height 15
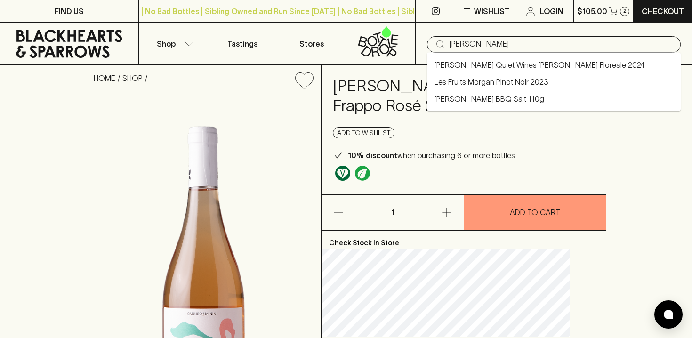
click at [485, 75] on li "Les Fruits Morgan Pinot Noir 2023" at bounding box center [554, 81] width 254 height 17
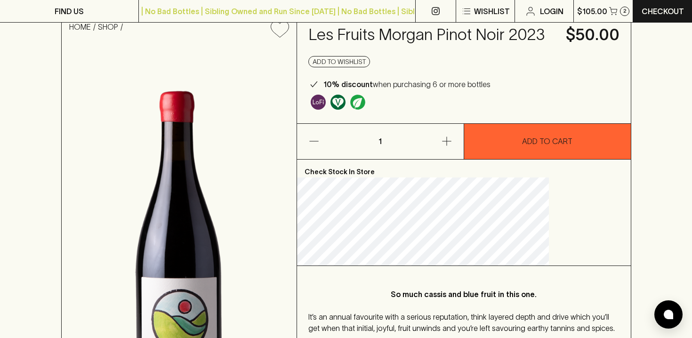
scroll to position [49, 0]
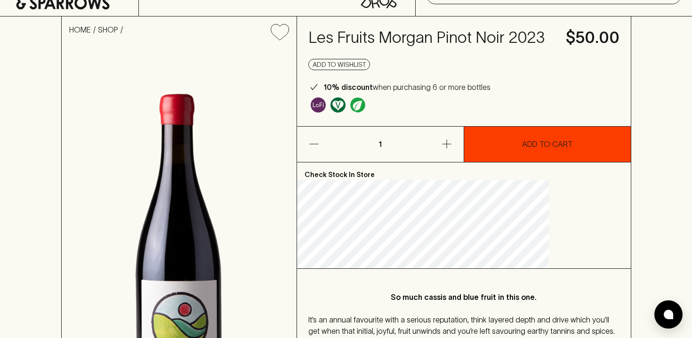
type input "Les Fruits Morgan Pinot Noir 2023"
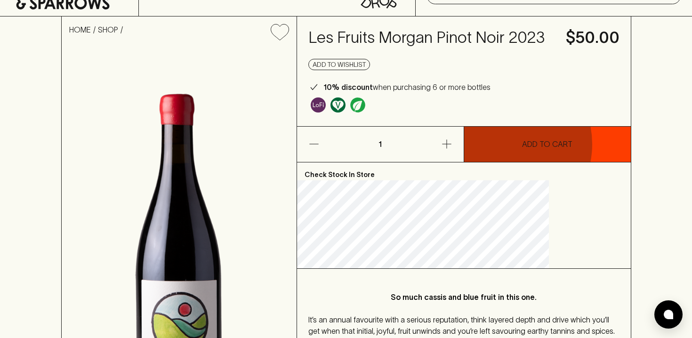
click at [501, 162] on button "ADD TO CART" at bounding box center [547, 144] width 167 height 35
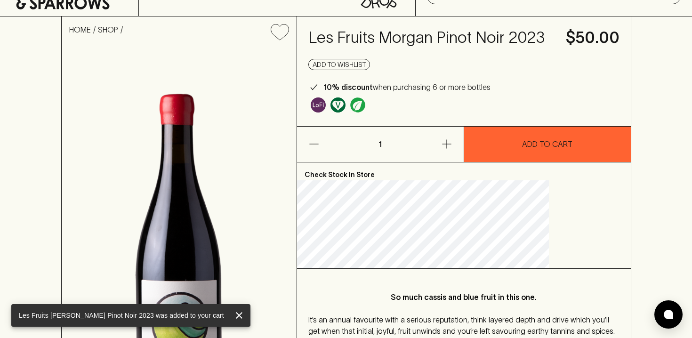
scroll to position [0, 0]
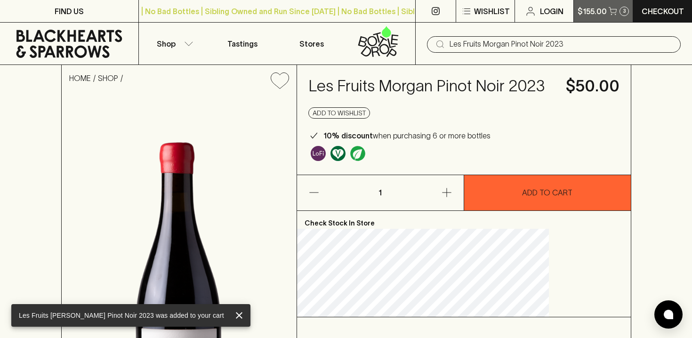
click at [590, 14] on p "$155.00" at bounding box center [592, 11] width 29 height 11
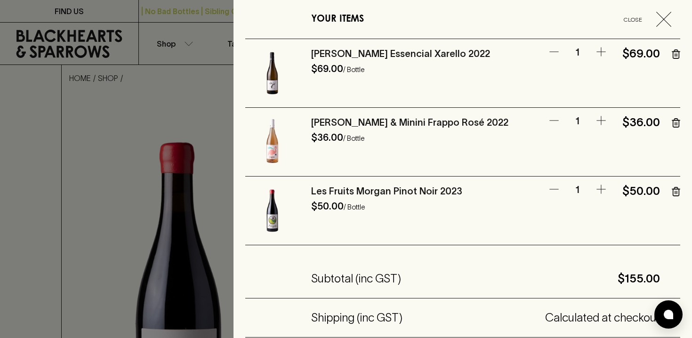
click at [678, 55] on icon "button" at bounding box center [676, 53] width 8 height 9
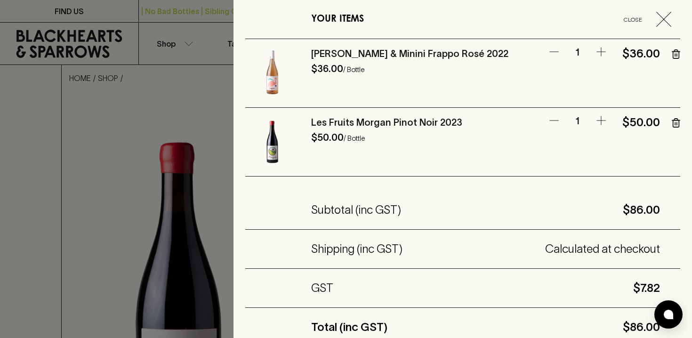
click at [195, 78] on div at bounding box center [346, 169] width 692 height 338
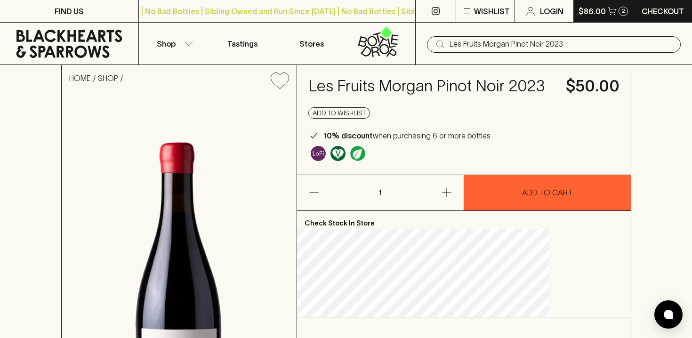
click at [594, 16] on p "$86.00" at bounding box center [592, 11] width 27 height 11
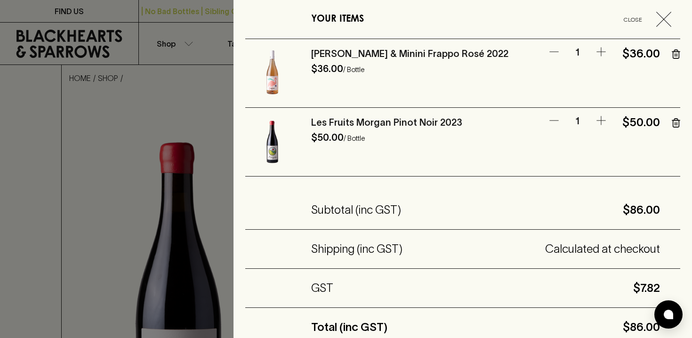
click at [151, 100] on div at bounding box center [346, 169] width 692 height 338
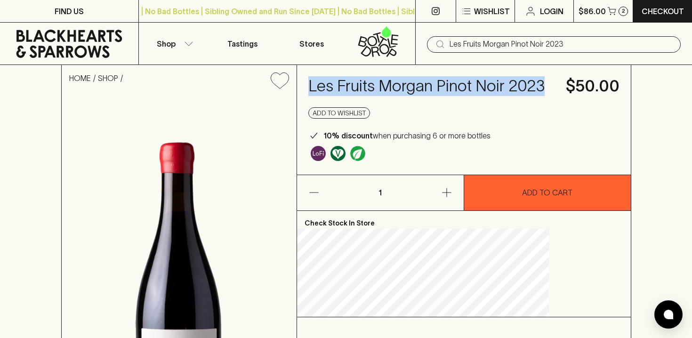
drag, startPoint x: 416, startPoint y: 106, endPoint x: 351, endPoint y: 82, distance: 69.7
click at [351, 82] on h4 "Les Fruits Morgan Pinot Noir 2023" at bounding box center [431, 86] width 246 height 20
copy h4 "Les Fruits Morgan Pinot Noir 2023"
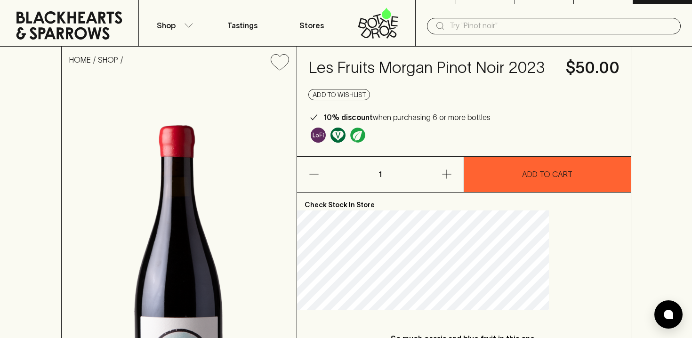
scroll to position [8, 0]
